Goal: Task Accomplishment & Management: Complete application form

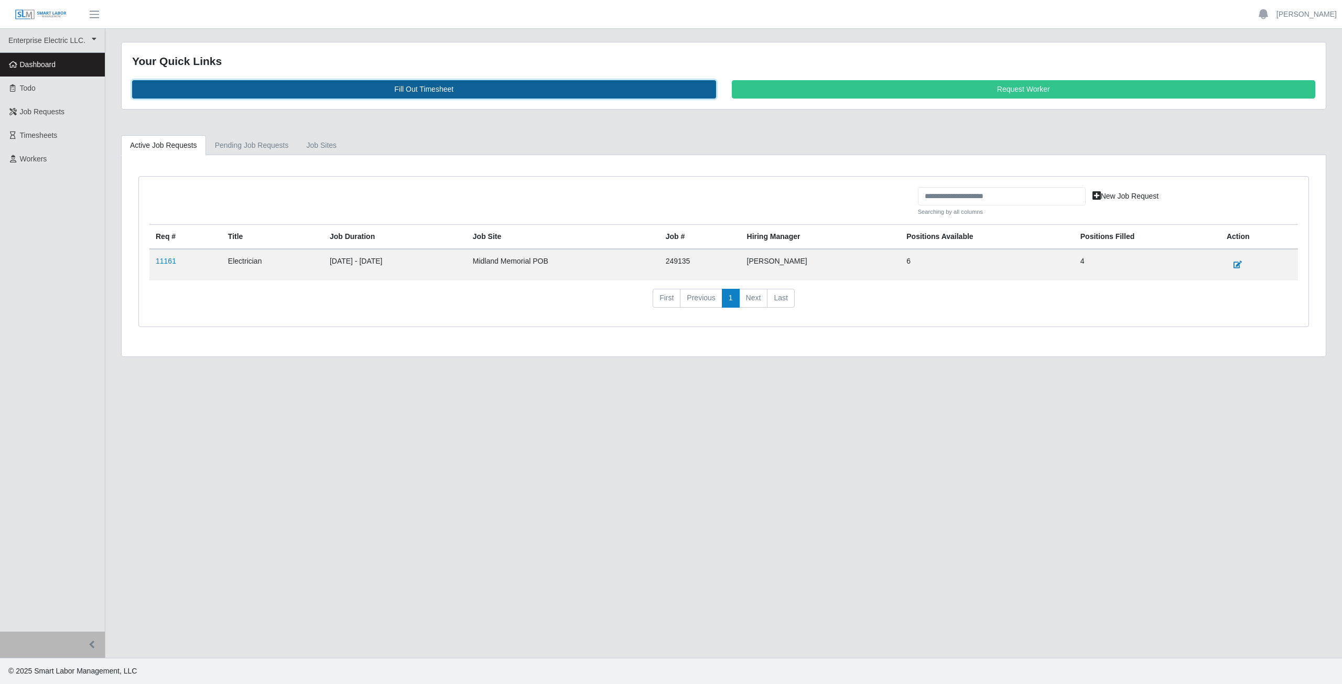
click at [428, 89] on link "Fill Out Timesheet" at bounding box center [424, 89] width 584 height 18
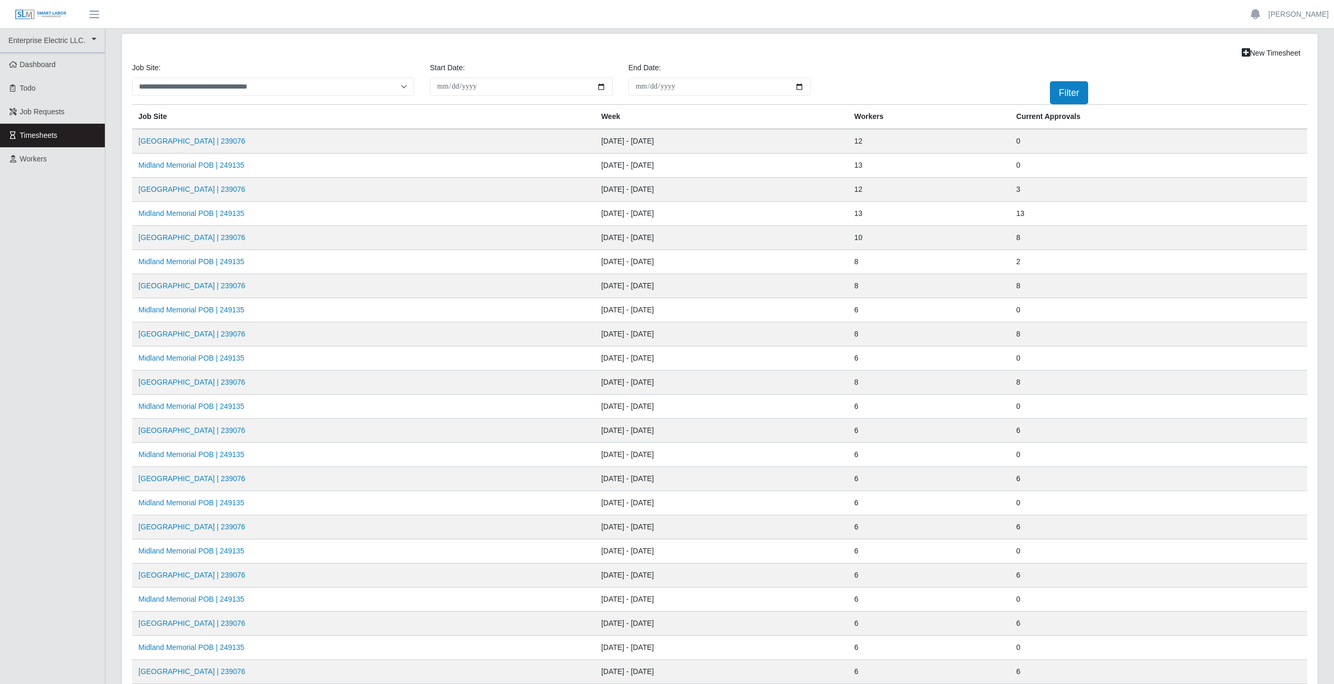
click at [195, 172] on td "Midland Memorial POB | 249135" at bounding box center [363, 166] width 463 height 24
click at [195, 163] on link "Midland Memorial POB | 249135" at bounding box center [191, 165] width 106 height 8
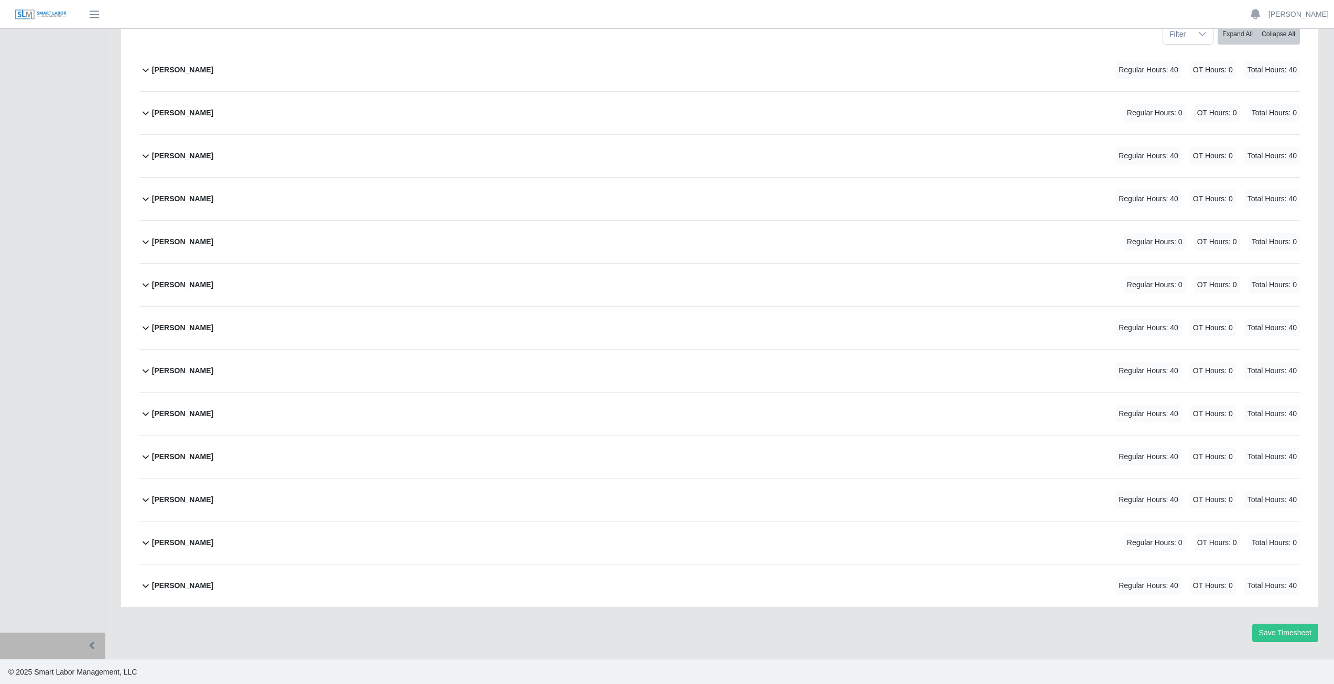
scroll to position [175, 0]
click at [144, 370] on icon at bounding box center [146, 371] width 6 height 4
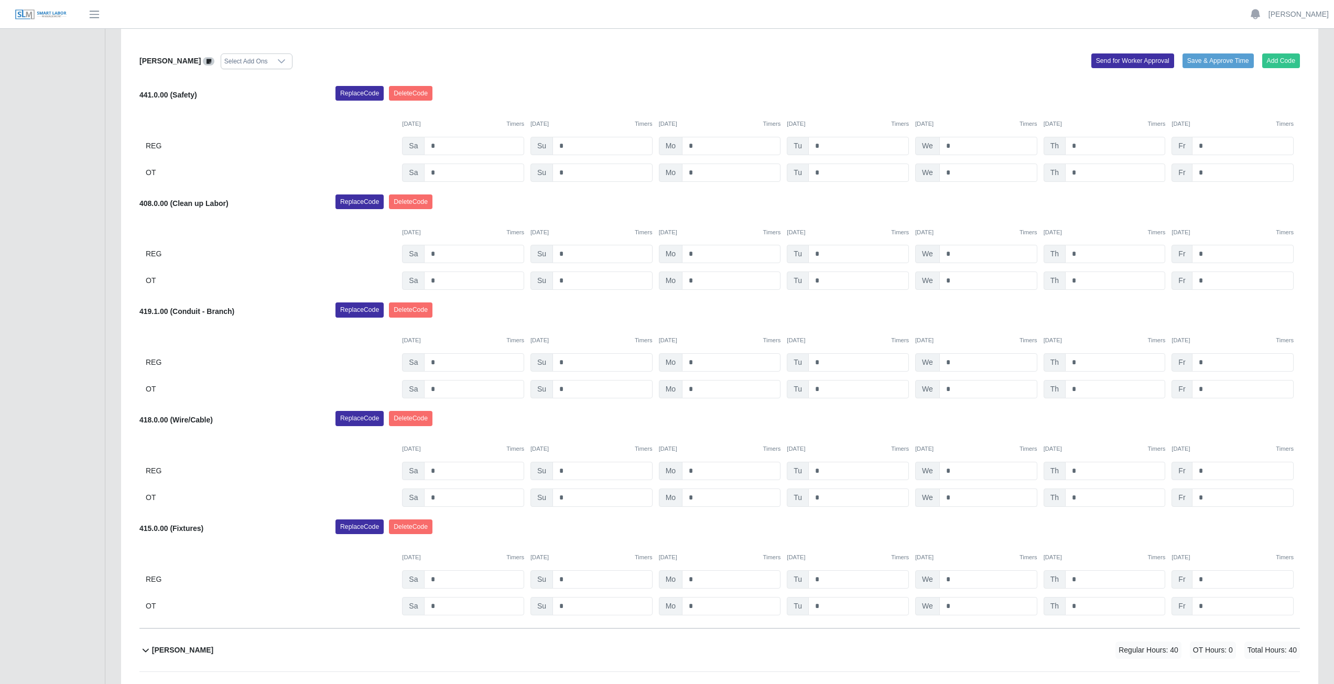
scroll to position [553, 0]
